Goal: Information Seeking & Learning: Learn about a topic

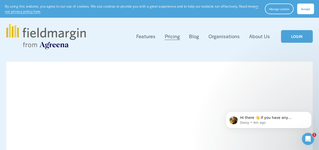
click at [303, 10] on span "Accept" at bounding box center [305, 9] width 9 height 4
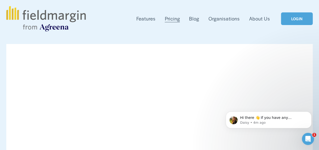
click at [36, 16] on img at bounding box center [45, 18] width 79 height 25
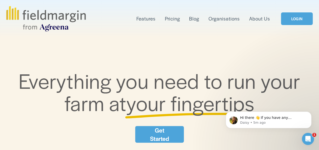
click at [172, 19] on link "Pricing" at bounding box center [172, 19] width 15 height 8
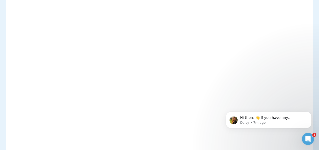
scroll to position [354, 0]
